Goal: Answer question/provide support: Share knowledge or assist other users

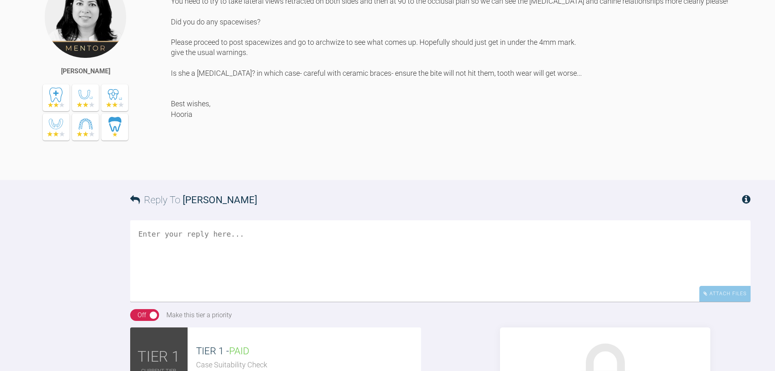
scroll to position [611, 0]
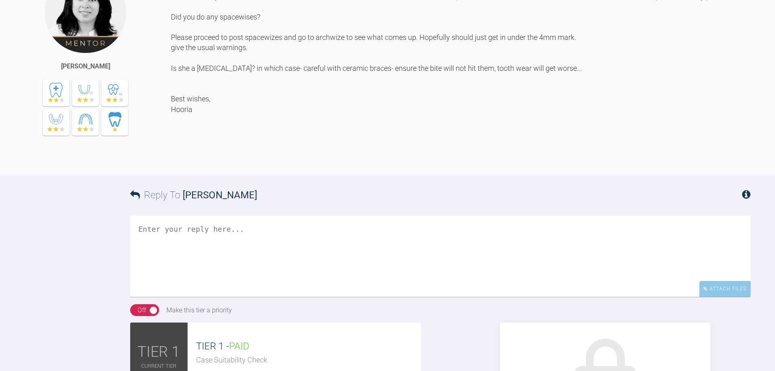
click at [177, 75] on div "Hi [PERSON_NAME] I think you meant Upper centre line deviated to the right.. Yo…" at bounding box center [461, 67] width 580 height 192
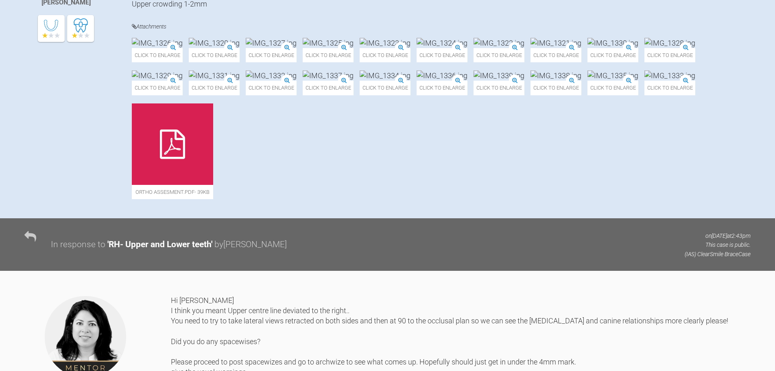
scroll to position [285, 0]
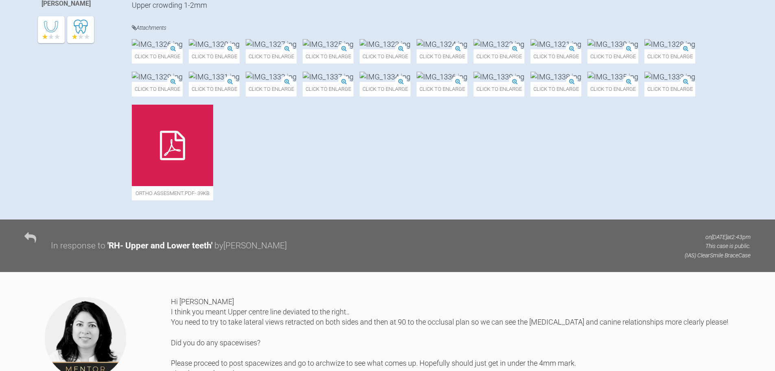
click at [354, 49] on img at bounding box center [328, 44] width 51 height 10
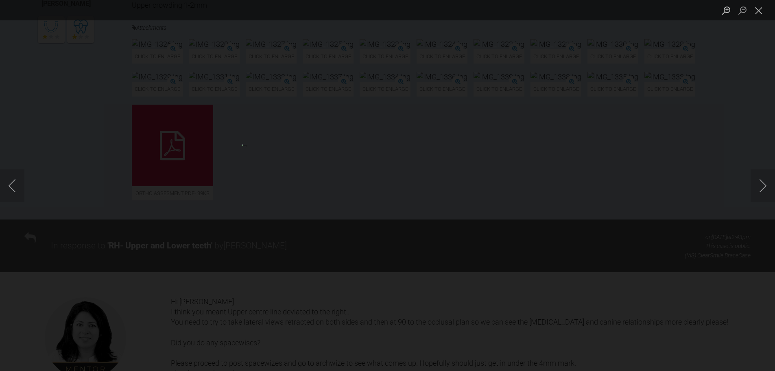
click at [690, 59] on div "Lightbox" at bounding box center [387, 185] width 775 height 371
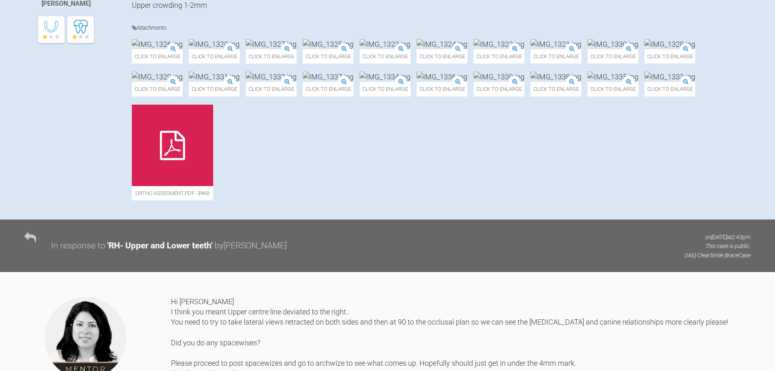
click at [354, 49] on img at bounding box center [328, 44] width 51 height 10
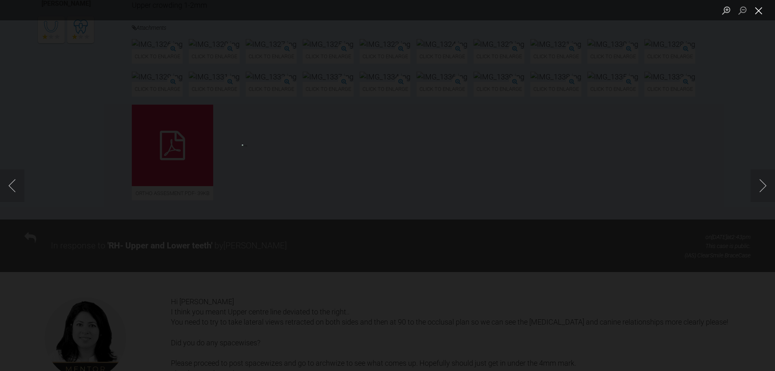
click at [758, 10] on button "Close lightbox" at bounding box center [759, 10] width 16 height 14
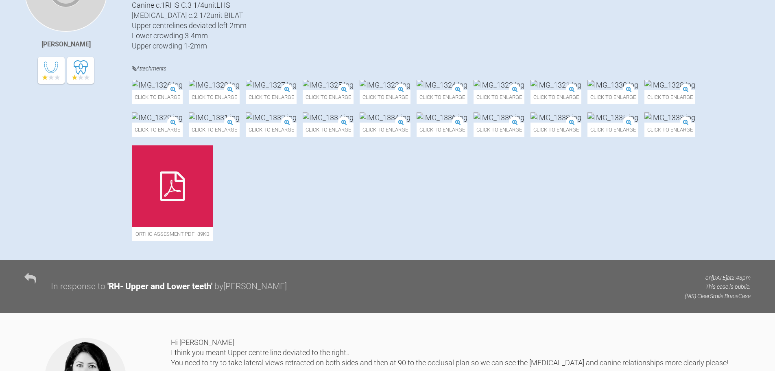
scroll to position [41, 0]
